Goal: Task Accomplishment & Management: Manage account settings

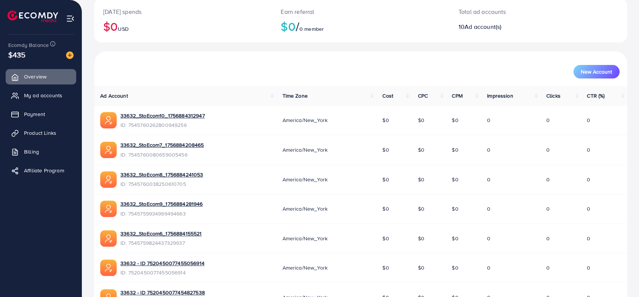
scroll to position [263, 0]
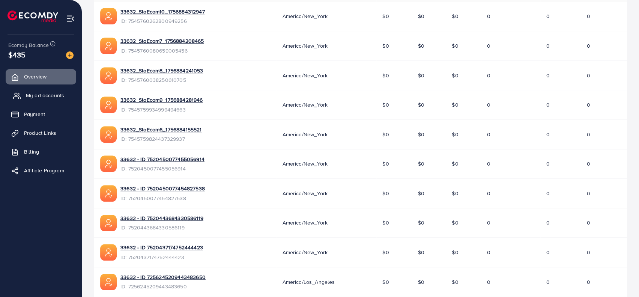
click at [33, 95] on span "My ad accounts" at bounding box center [45, 96] width 38 height 8
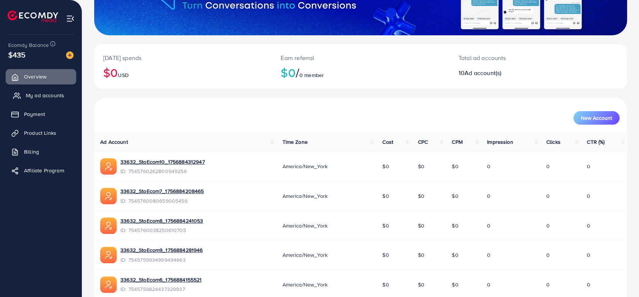
click at [43, 96] on span "My ad accounts" at bounding box center [45, 96] width 38 height 8
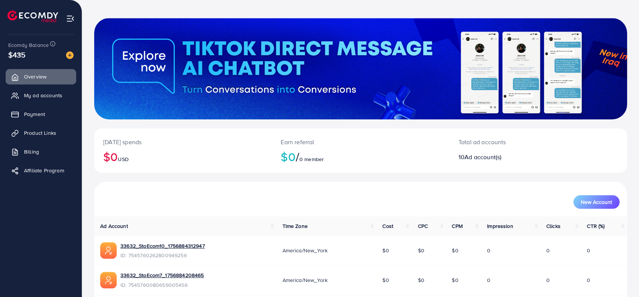
scroll to position [113, 0]
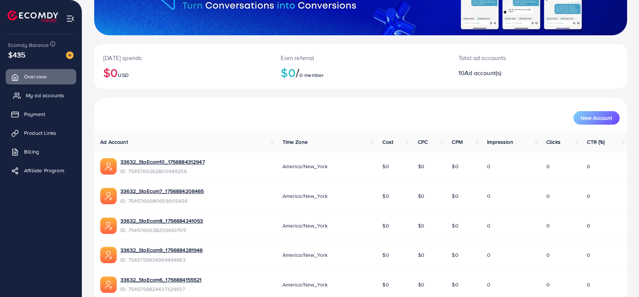
click at [63, 101] on link "My ad accounts" at bounding box center [41, 95] width 71 height 15
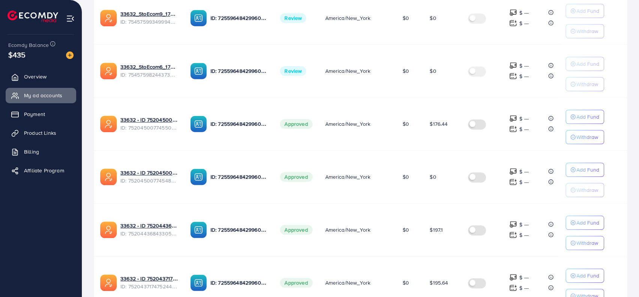
scroll to position [455, 0]
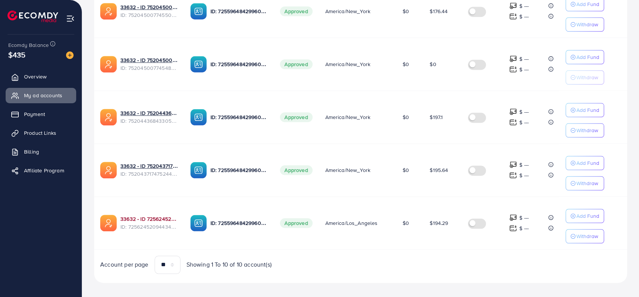
click at [134, 215] on link "33632 - ID 7256245209443483650" at bounding box center [149, 219] width 58 height 8
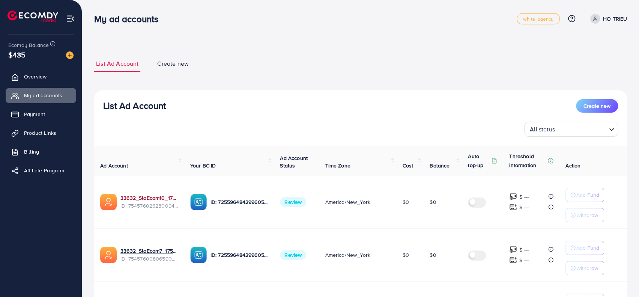
click at [146, 197] on link "33632_StoEcom10_1756884312947" at bounding box center [149, 198] width 58 height 8
